Goal: Information Seeking & Learning: Learn about a topic

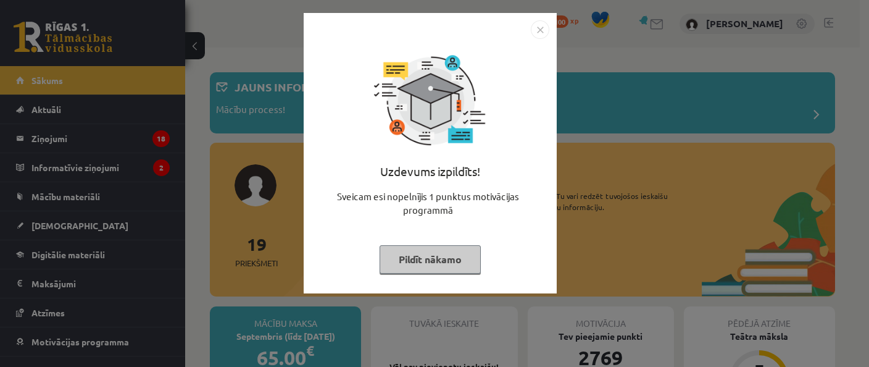
click at [430, 267] on button "Pildīt nākamo" at bounding box center [429, 259] width 101 height 28
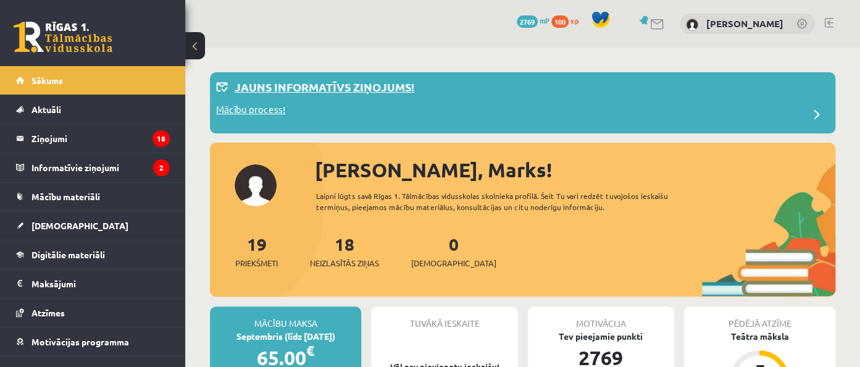
click at [302, 88] on p "Jauns informatīvs ziņojums!" at bounding box center [324, 86] width 180 height 17
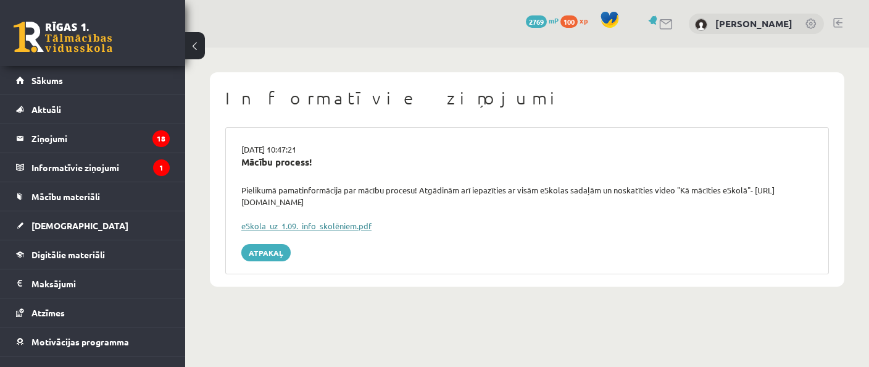
click at [287, 220] on link "eSkola_uz_1.09._info_skolēniem.pdf" at bounding box center [306, 225] width 130 height 10
click at [48, 170] on legend "Informatīvie ziņojumi 1" at bounding box center [100, 167] width 138 height 28
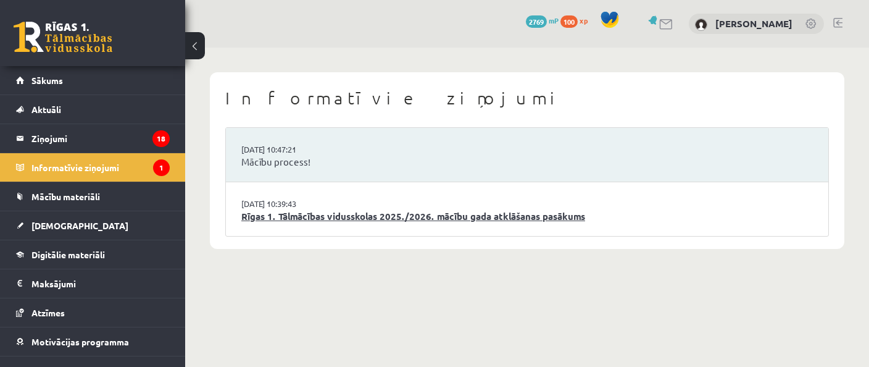
click at [383, 220] on link "Rīgas 1. Tālmācības vidusskolas 2025./2026. mācību gada atklāšanas pasākums" at bounding box center [526, 216] width 571 height 14
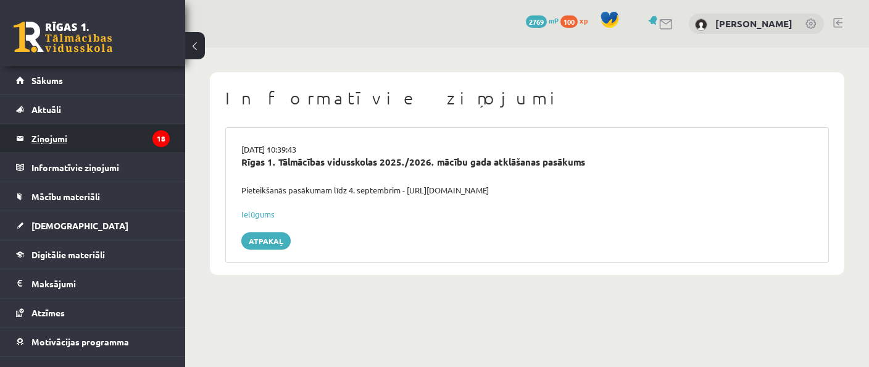
click at [88, 149] on legend "Ziņojumi 18" at bounding box center [100, 138] width 138 height 28
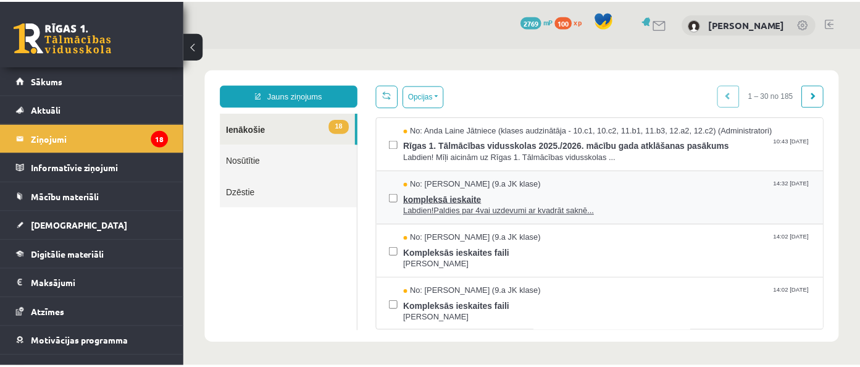
scroll to position [193, 0]
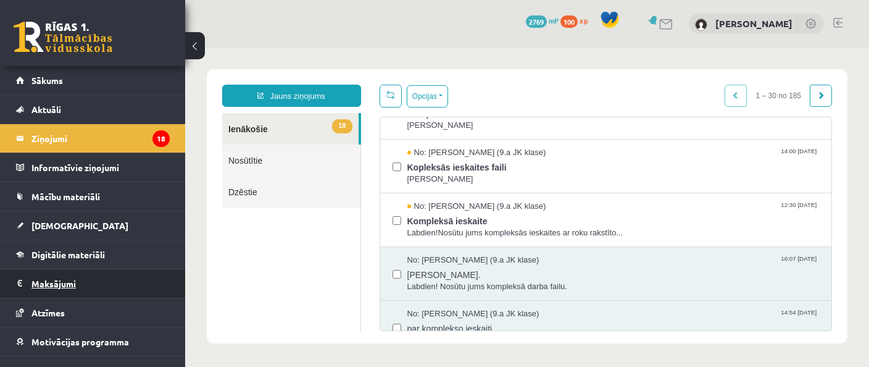
click at [70, 292] on legend "Maksājumi 0" at bounding box center [100, 283] width 138 height 28
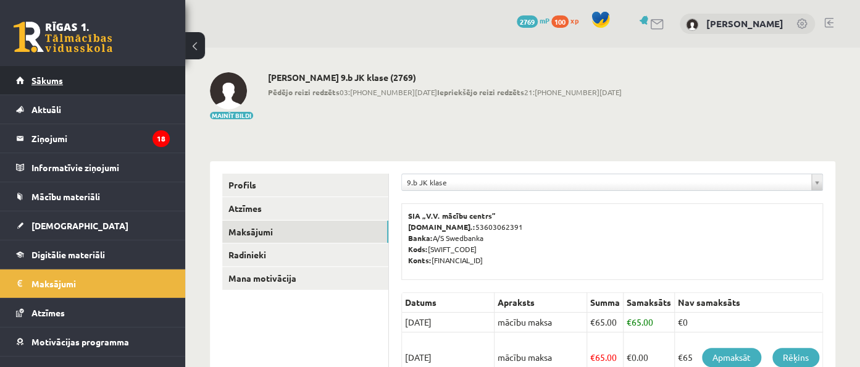
click at [60, 80] on span "Sākums" at bounding box center [46, 80] width 31 height 11
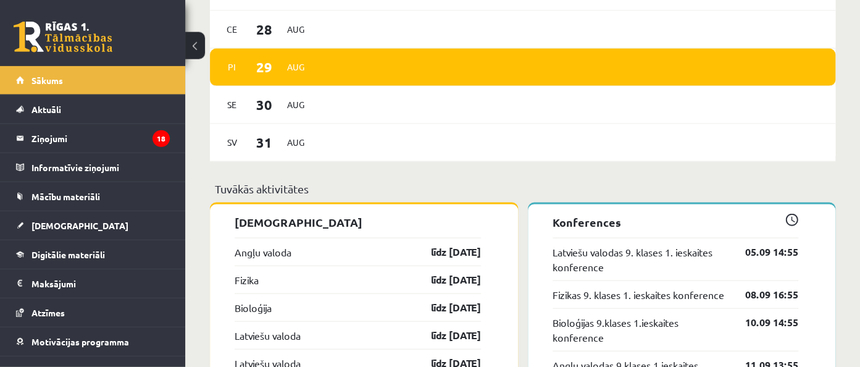
scroll to position [977, 0]
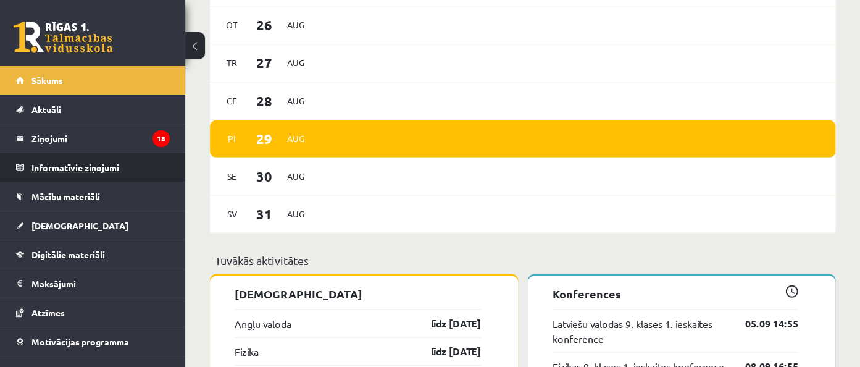
click at [122, 179] on legend "Informatīvie ziņojumi 0" at bounding box center [100, 167] width 138 height 28
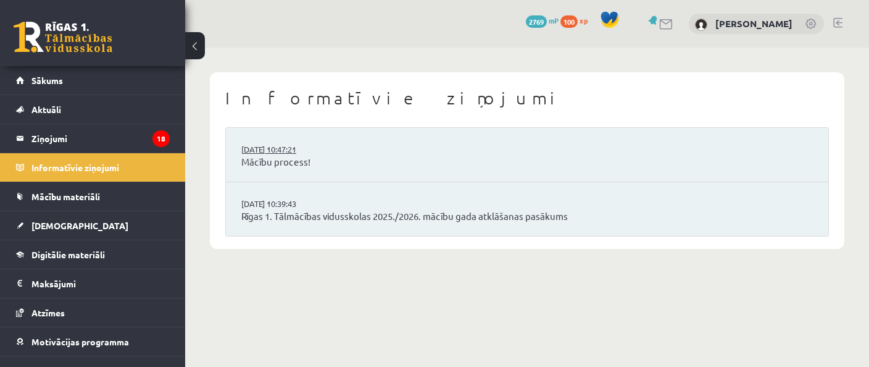
click at [249, 152] on link "[DATE] 10:47:21" at bounding box center [287, 149] width 93 height 12
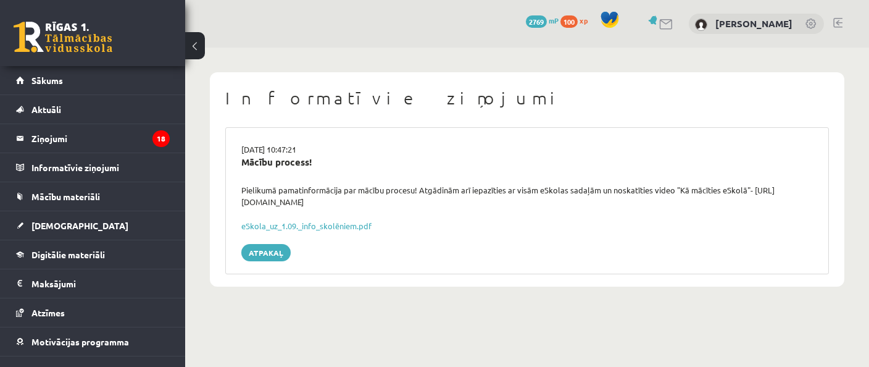
click at [257, 160] on div "Mācību process!" at bounding box center [526, 162] width 571 height 14
click at [766, 188] on div "Pielikumā pamatinformācija par mācību procesu! Atgādinām arī iepazīties ar visā…" at bounding box center [527, 196] width 590 height 24
click at [81, 194] on span "Mācību materiāli" at bounding box center [65, 196] width 68 height 11
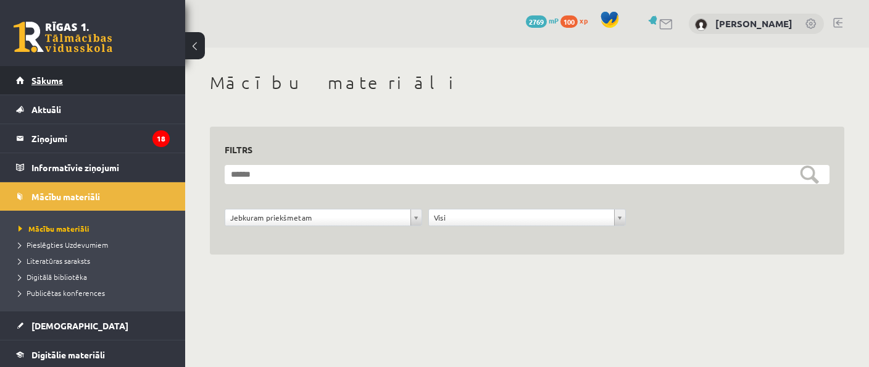
click at [38, 72] on link "Sākums" at bounding box center [93, 80] width 154 height 28
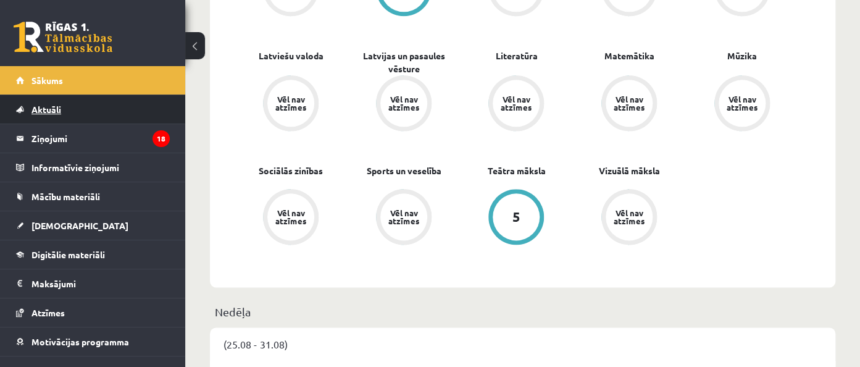
click at [68, 102] on link "Aktuāli" at bounding box center [93, 109] width 154 height 28
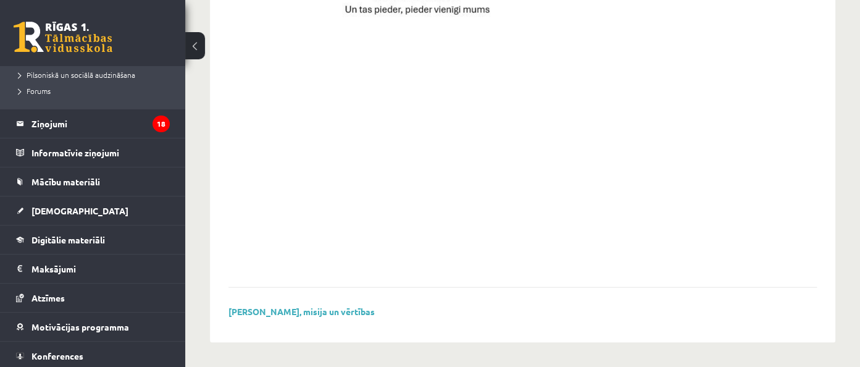
scroll to position [321, 0]
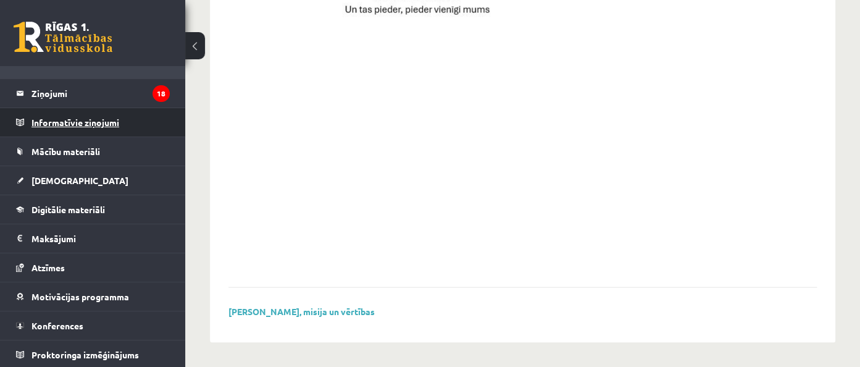
click at [77, 109] on legend "Informatīvie ziņojumi 0" at bounding box center [100, 122] width 138 height 28
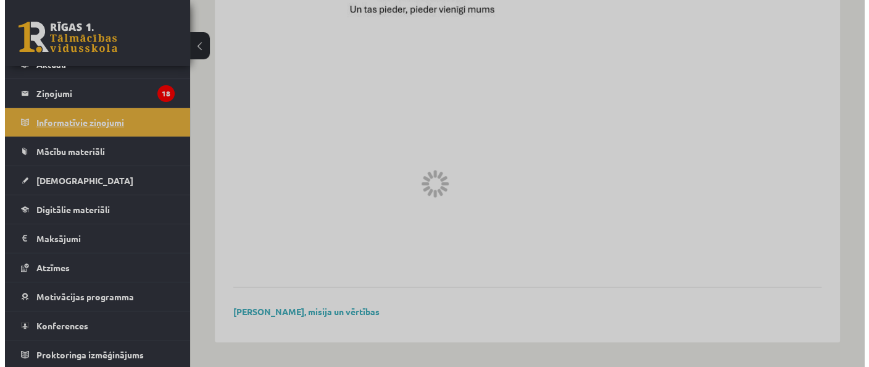
scroll to position [45, 0]
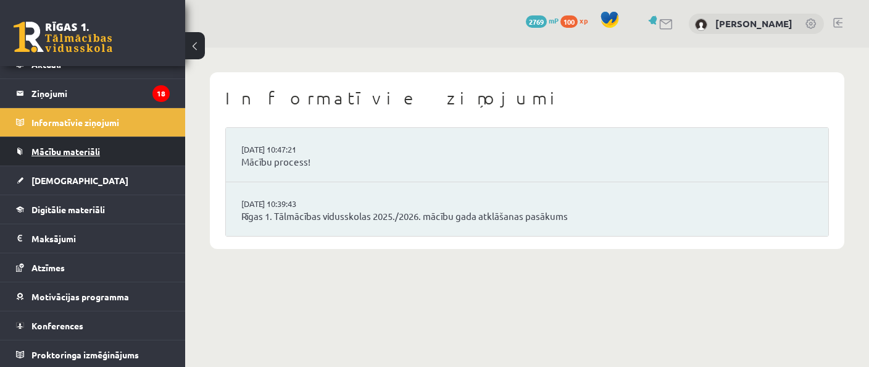
click at [99, 159] on link "Mācību materiāli" at bounding box center [93, 151] width 154 height 28
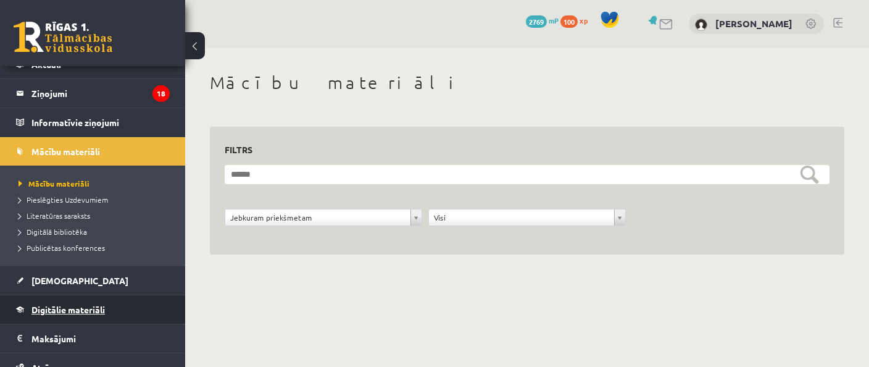
scroll to position [145, 0]
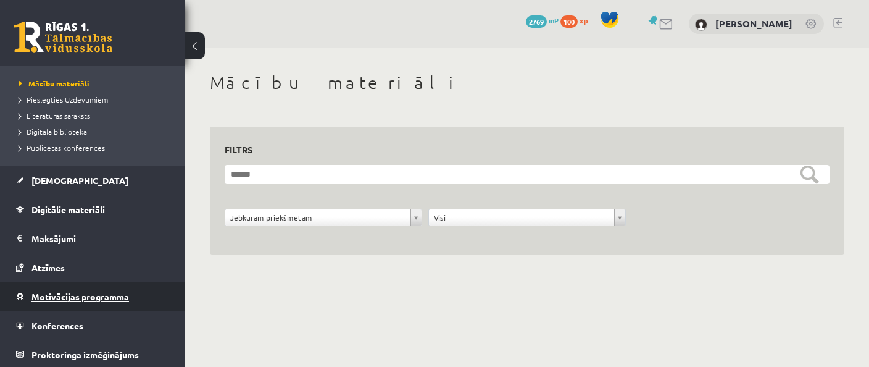
click at [94, 292] on span "Motivācijas programma" at bounding box center [79, 296] width 97 height 11
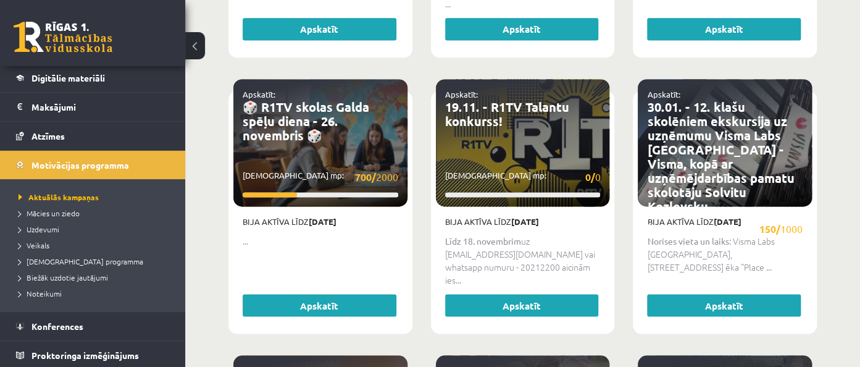
scroll to position [1564, 0]
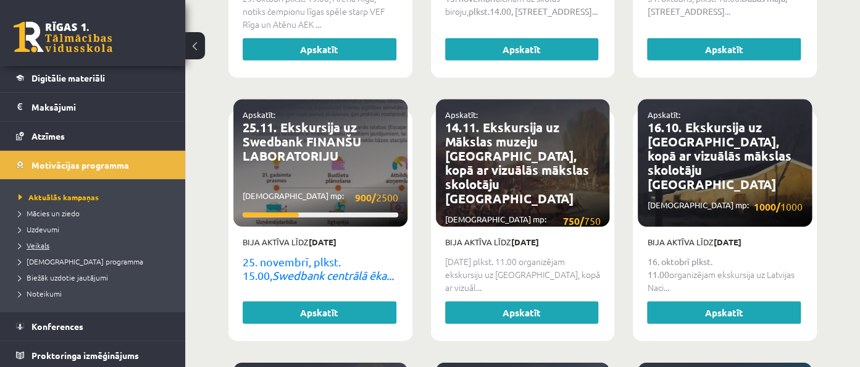
click at [53, 241] on link "Veikals" at bounding box center [96, 244] width 154 height 11
